Goal: Information Seeking & Learning: Learn about a topic

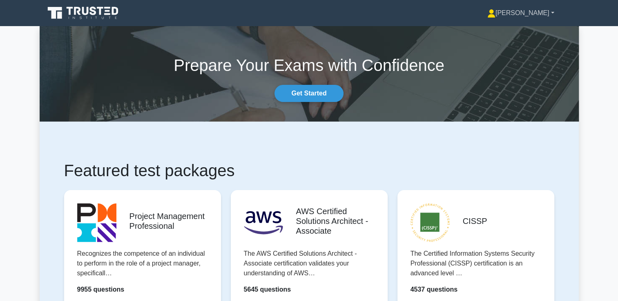
click at [534, 13] on link "[PERSON_NAME]" at bounding box center [520, 13] width 106 height 16
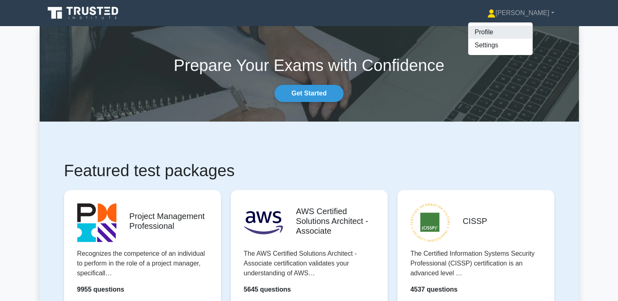
click at [521, 32] on link "Profile" at bounding box center [500, 32] width 64 height 13
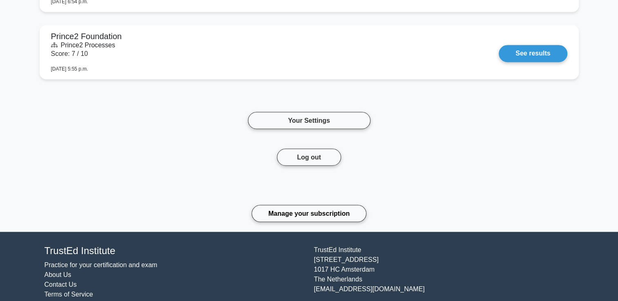
scroll to position [1434, 0]
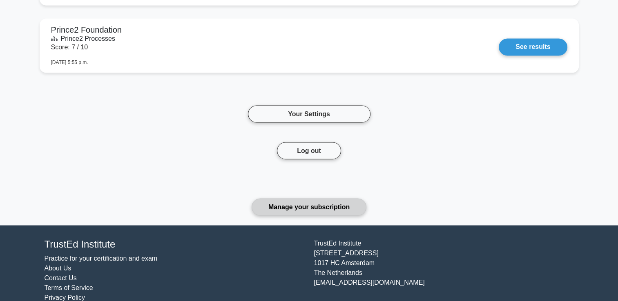
click at [336, 198] on link "Manage your subscription" at bounding box center [308, 206] width 115 height 17
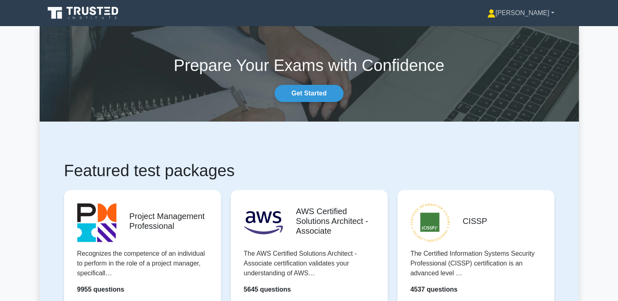
click at [529, 15] on link "[PERSON_NAME]" at bounding box center [520, 13] width 106 height 16
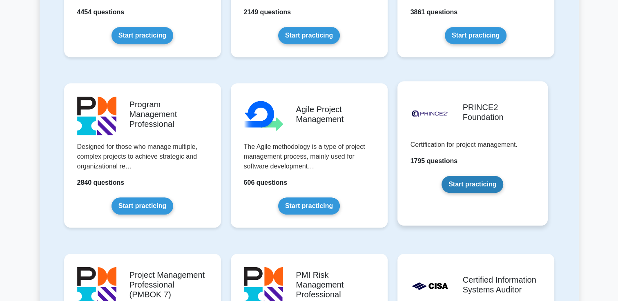
scroll to position [449, 0]
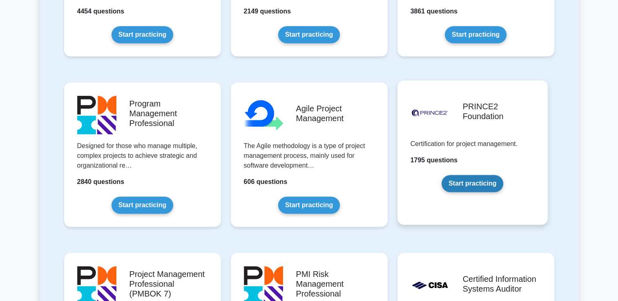
click at [490, 181] on link "Start practicing" at bounding box center [472, 183] width 62 height 17
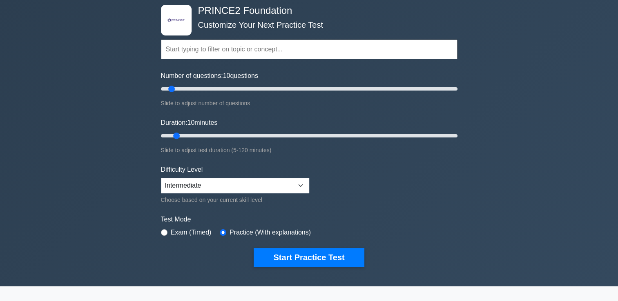
scroll to position [82, 0]
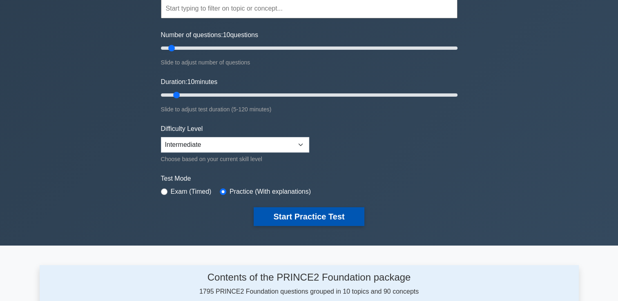
click at [314, 218] on button "Start Practice Test" at bounding box center [309, 216] width 110 height 19
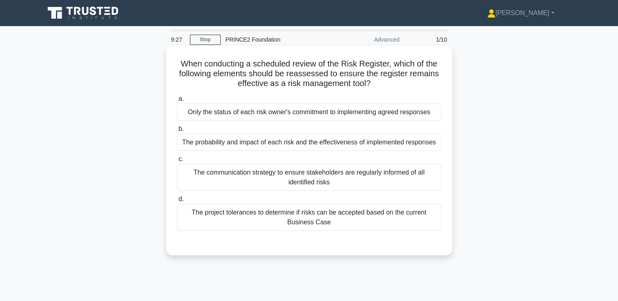
click at [284, 141] on div "The probability and impact of each risk and the effectiveness of implemented re…" at bounding box center [309, 142] width 265 height 17
click at [177, 132] on input "b. The probability and impact of each risk and the effectiveness of implemented…" at bounding box center [177, 129] width 0 height 5
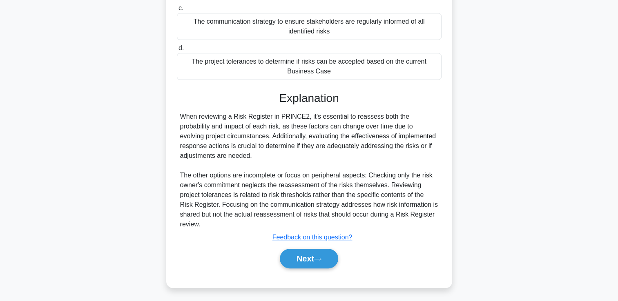
scroll to position [162, 0]
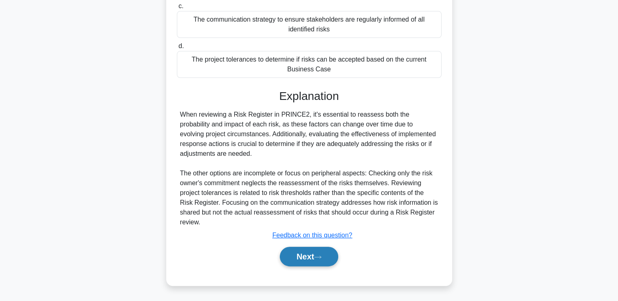
click at [321, 258] on icon at bounding box center [317, 257] width 7 height 4
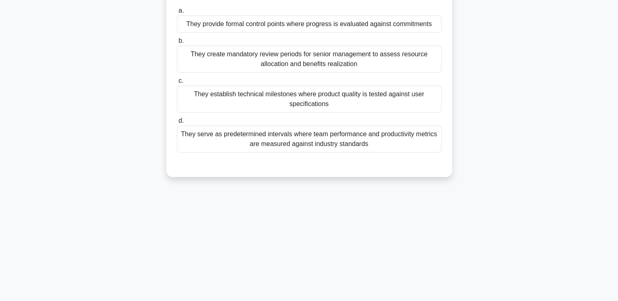
scroll to position [0, 0]
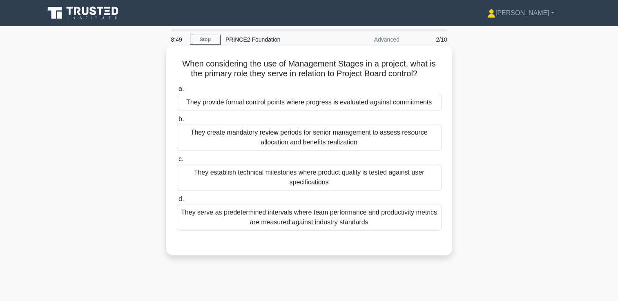
click at [296, 104] on div "They provide formal control points where progress is evaluated against commitme…" at bounding box center [309, 102] width 265 height 17
click at [177, 92] on input "a. They provide formal control points where progress is evaluated against commi…" at bounding box center [177, 89] width 0 height 5
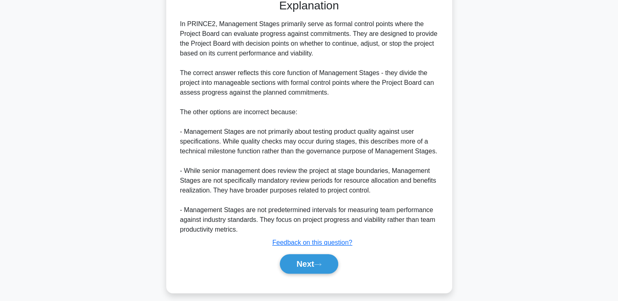
scroll to position [245, 0]
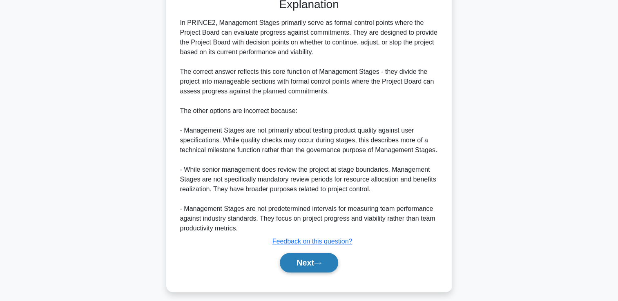
click at [321, 262] on icon at bounding box center [317, 263] width 7 height 4
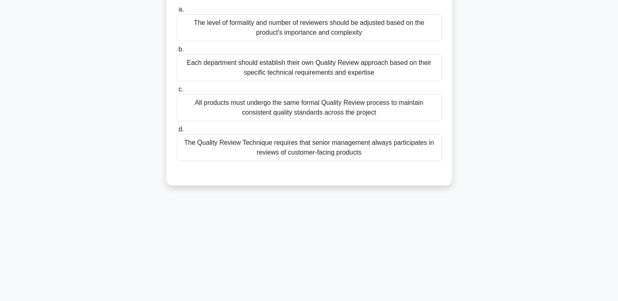
scroll to position [0, 0]
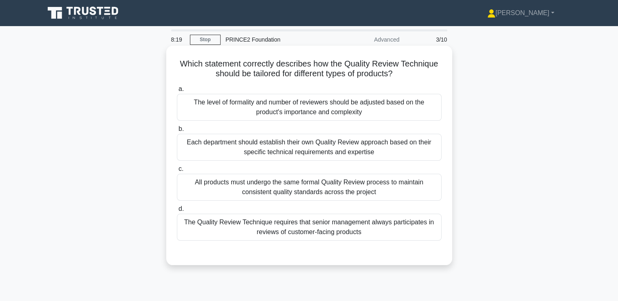
click at [391, 151] on div "Each department should establish their own Quality Review approach based on the…" at bounding box center [309, 147] width 265 height 27
click at [177, 132] on input "b. Each department should establish their own Quality Review approach based on …" at bounding box center [177, 129] width 0 height 5
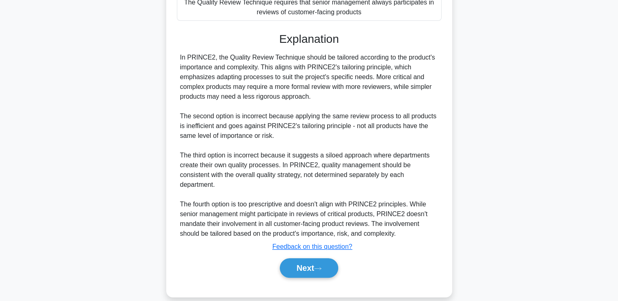
scroll to position [222, 0]
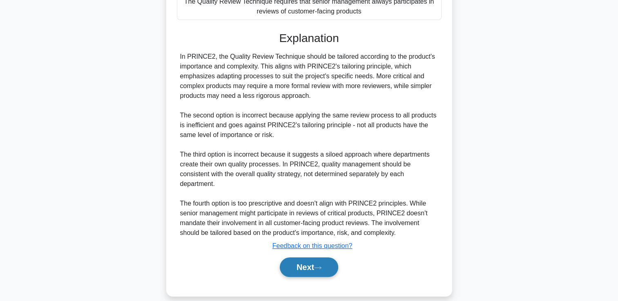
click at [317, 266] on icon at bounding box center [317, 268] width 7 height 4
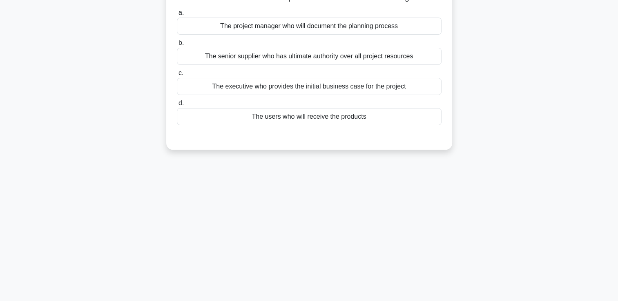
scroll to position [0, 0]
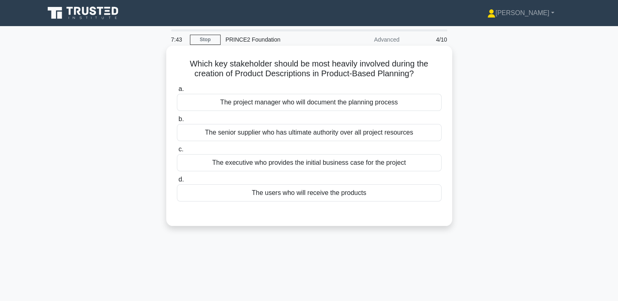
click at [342, 105] on div "The project manager who will document the planning process" at bounding box center [309, 102] width 265 height 17
click at [177, 92] on input "a. The project manager who will document the planning process" at bounding box center [177, 89] width 0 height 5
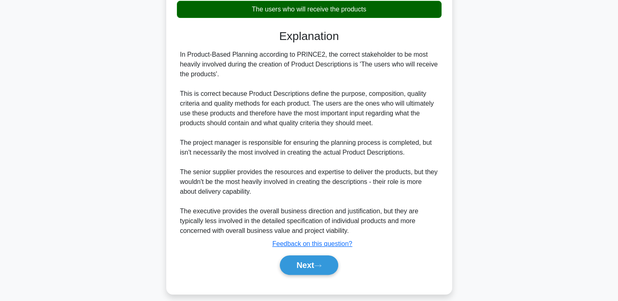
scroll to position [192, 0]
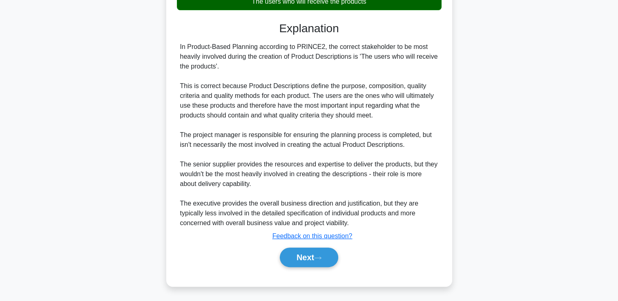
click at [326, 267] on div "Next" at bounding box center [309, 258] width 265 height 26
click at [323, 251] on button "Next" at bounding box center [309, 258] width 58 height 20
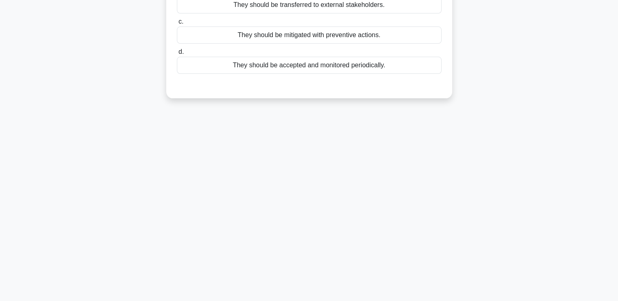
scroll to position [0, 0]
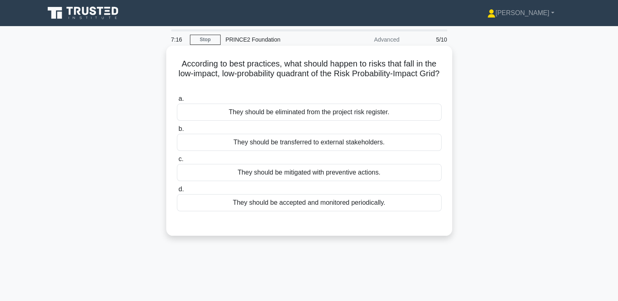
click at [374, 205] on div "They should be accepted and monitored periodically." at bounding box center [309, 202] width 265 height 17
click at [177, 192] on input "d. They should be accepted and monitored periodically." at bounding box center [177, 189] width 0 height 5
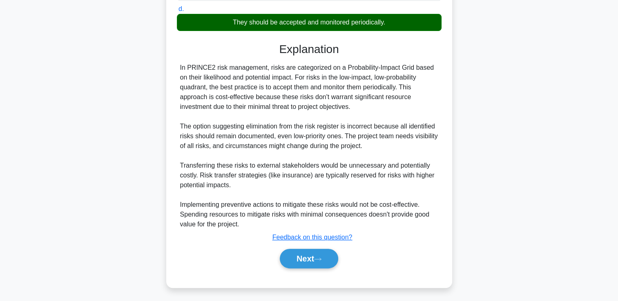
scroll to position [182, 0]
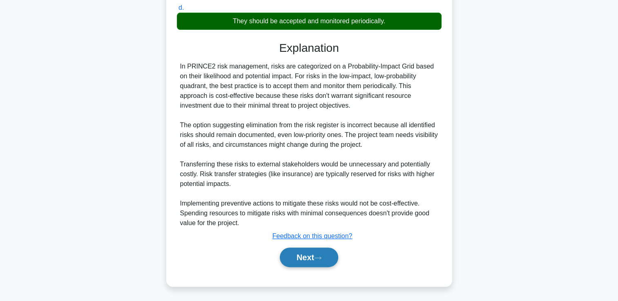
click at [302, 261] on button "Next" at bounding box center [309, 258] width 58 height 20
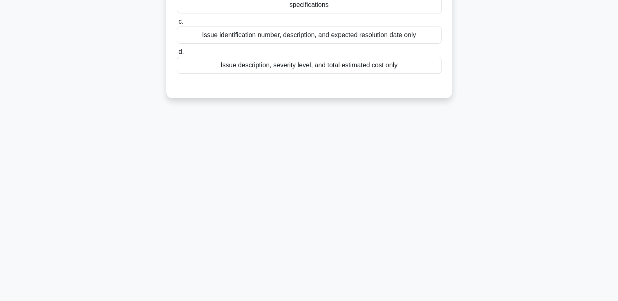
scroll to position [0, 0]
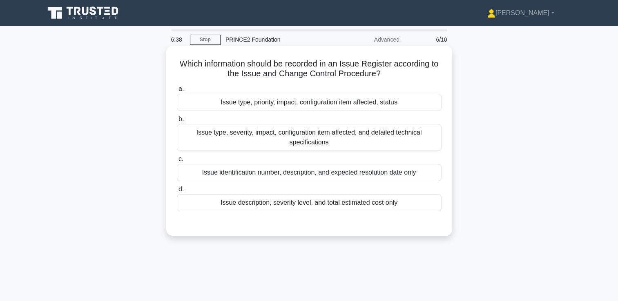
click at [286, 102] on div "Issue type, priority, impact, configuration item affected, status" at bounding box center [309, 102] width 265 height 17
click at [177, 92] on input "a. Issue type, priority, impact, configuration item affected, status" at bounding box center [177, 89] width 0 height 5
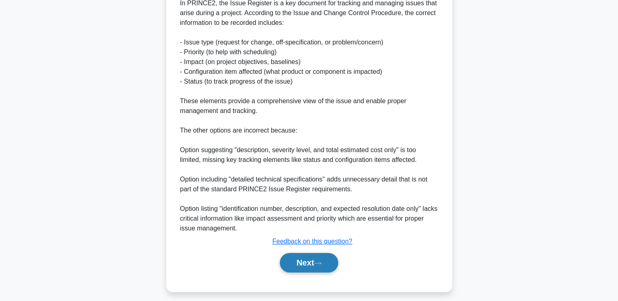
click at [326, 268] on button "Next" at bounding box center [309, 263] width 58 height 20
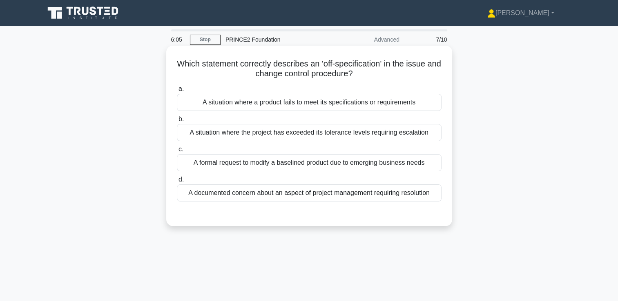
click at [324, 164] on div "A formal request to modify a baselined product due to emerging business needs" at bounding box center [309, 162] width 265 height 17
click at [177, 152] on input "c. A formal request to modify a baselined product due to emerging business needs" at bounding box center [177, 149] width 0 height 5
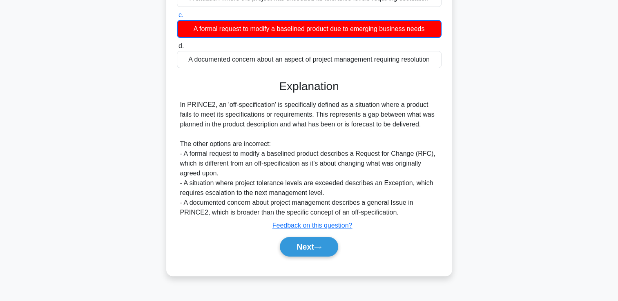
scroll to position [140, 0]
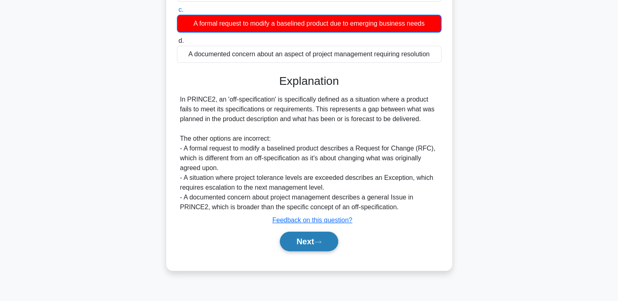
click at [305, 240] on button "Next" at bounding box center [309, 242] width 58 height 20
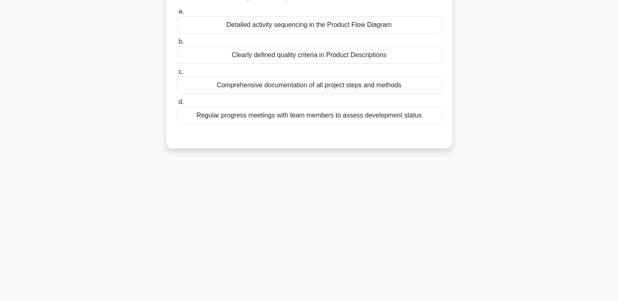
scroll to position [0, 0]
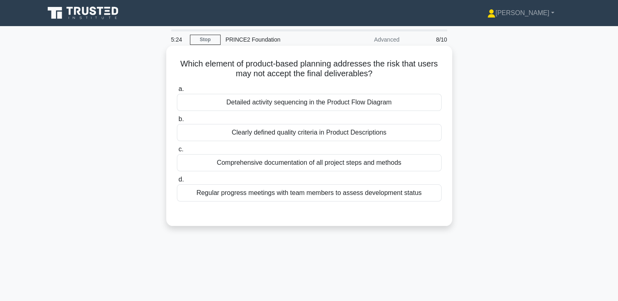
click at [391, 131] on div "Clearly defined quality criteria in Product Descriptions" at bounding box center [309, 132] width 265 height 17
click at [177, 122] on input "b. Clearly defined quality criteria in Product Descriptions" at bounding box center [177, 119] width 0 height 5
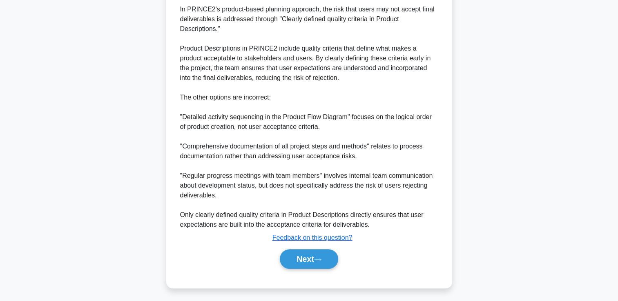
scroll to position [231, 0]
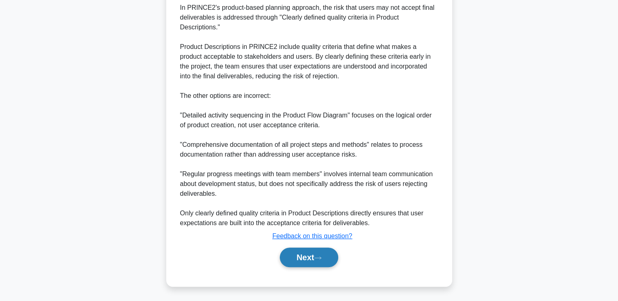
click at [301, 258] on button "Next" at bounding box center [309, 258] width 58 height 20
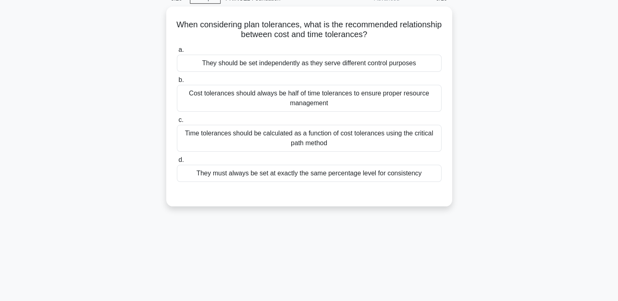
scroll to position [0, 0]
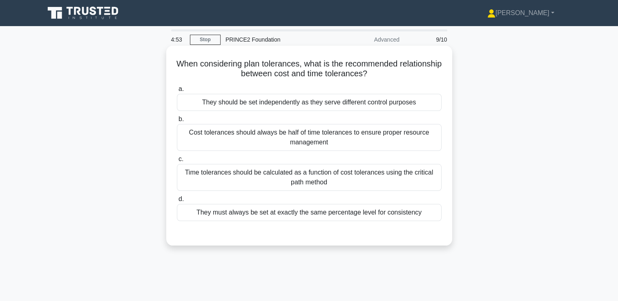
click at [338, 104] on div "They should be set independently as they serve different control purposes" at bounding box center [309, 102] width 265 height 17
click at [177, 92] on input "a. They should be set independently as they serve different control purposes" at bounding box center [177, 89] width 0 height 5
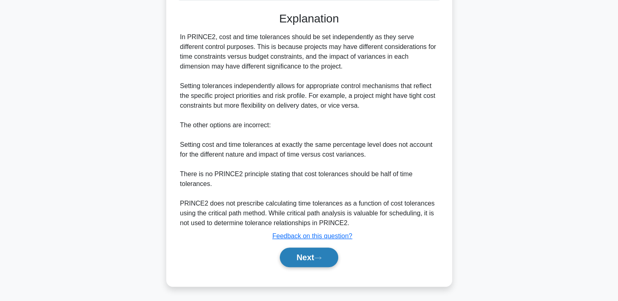
click at [314, 255] on button "Next" at bounding box center [309, 258] width 58 height 20
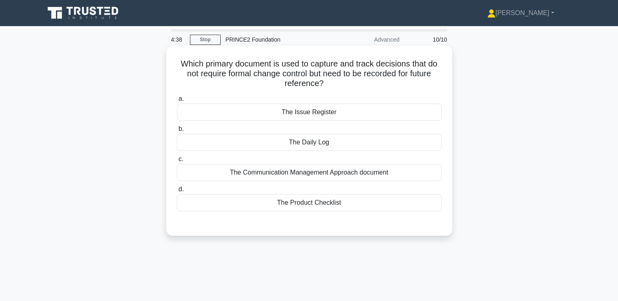
click at [358, 142] on div "The Daily Log" at bounding box center [309, 142] width 265 height 17
click at [177, 132] on input "b. The Daily Log" at bounding box center [177, 129] width 0 height 5
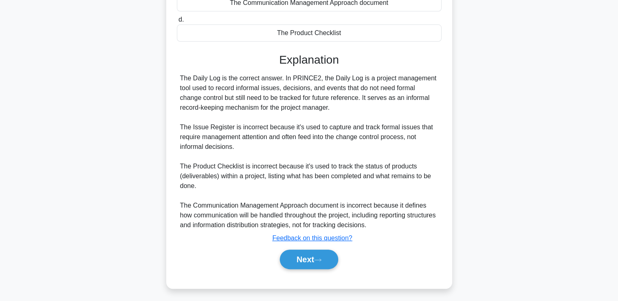
scroll to position [172, 0]
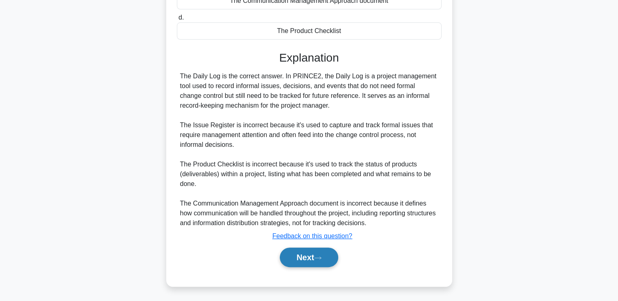
click at [322, 260] on button "Next" at bounding box center [309, 258] width 58 height 20
